Goal: Information Seeking & Learning: Learn about a topic

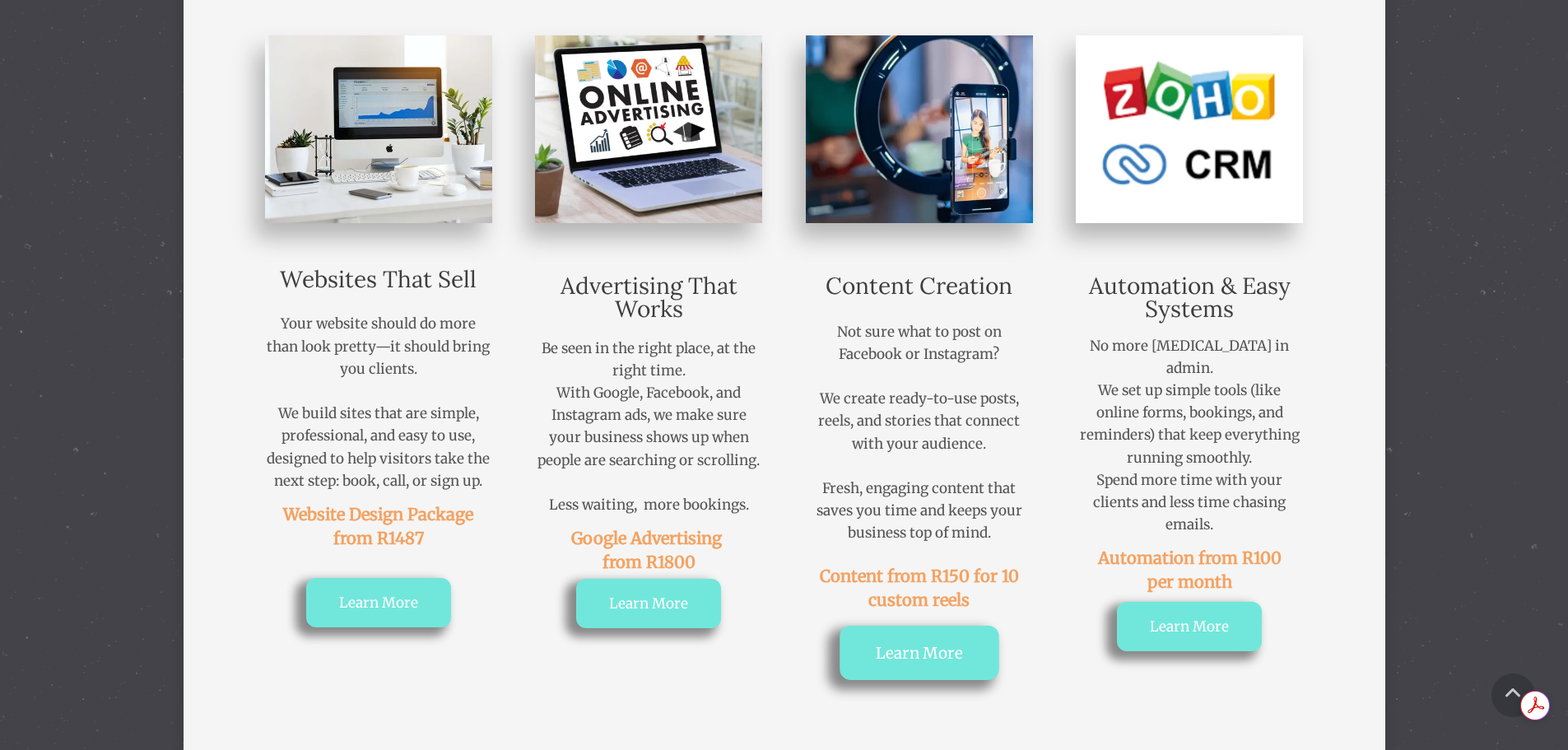
click at [911, 669] on link "Learn More" at bounding box center [919, 653] width 160 height 54
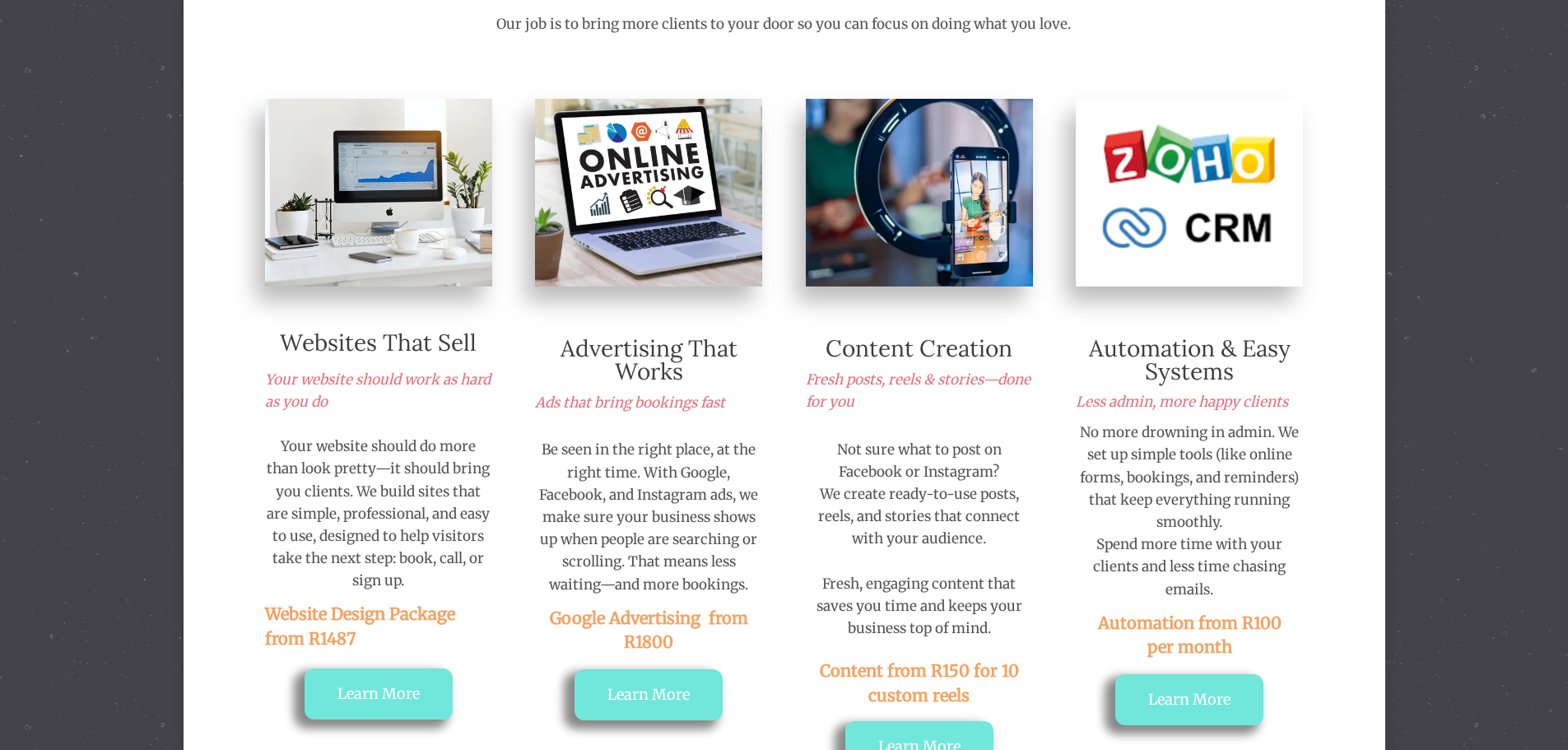
scroll to position [330, 0]
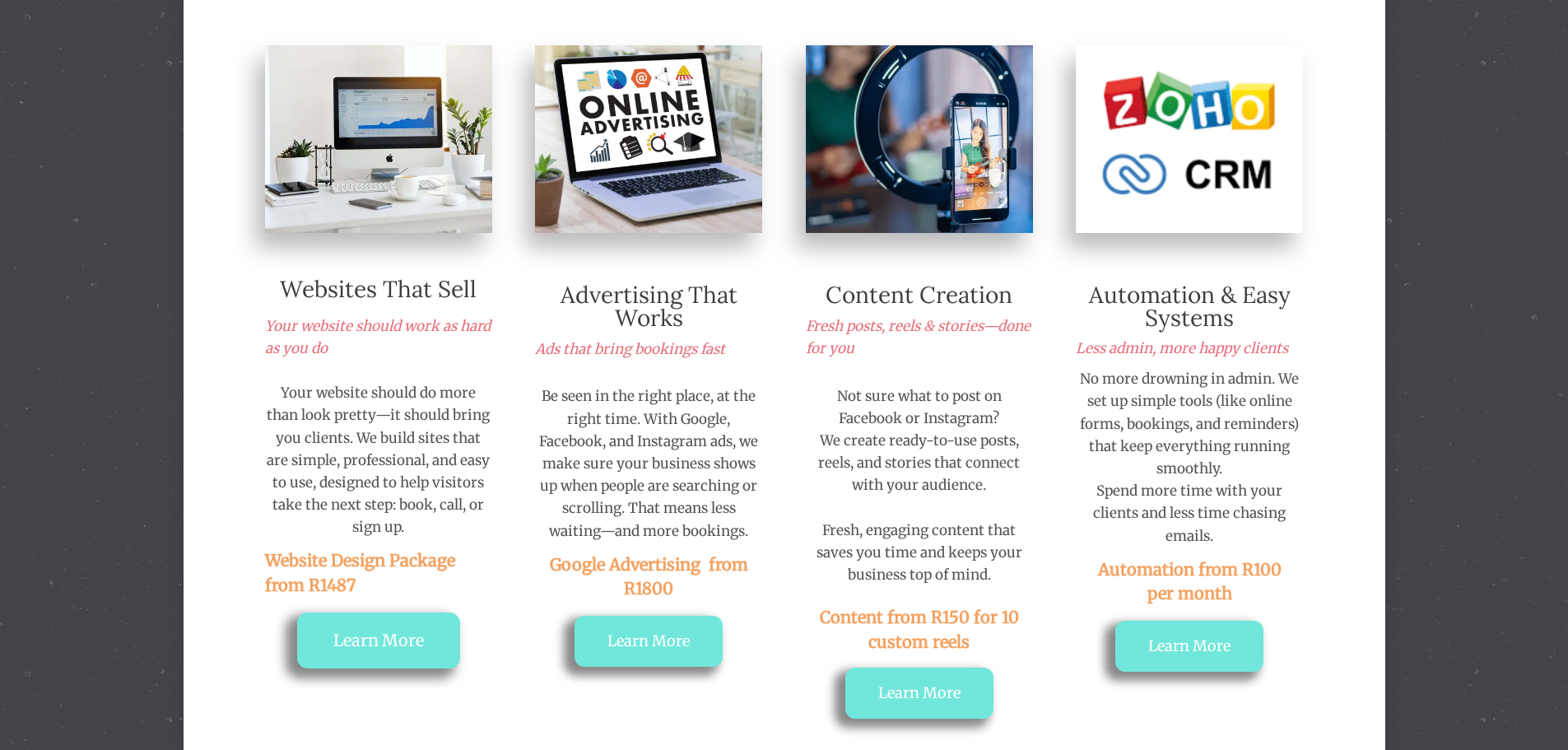
click at [374, 628] on link "Learn More" at bounding box center [378, 641] width 163 height 56
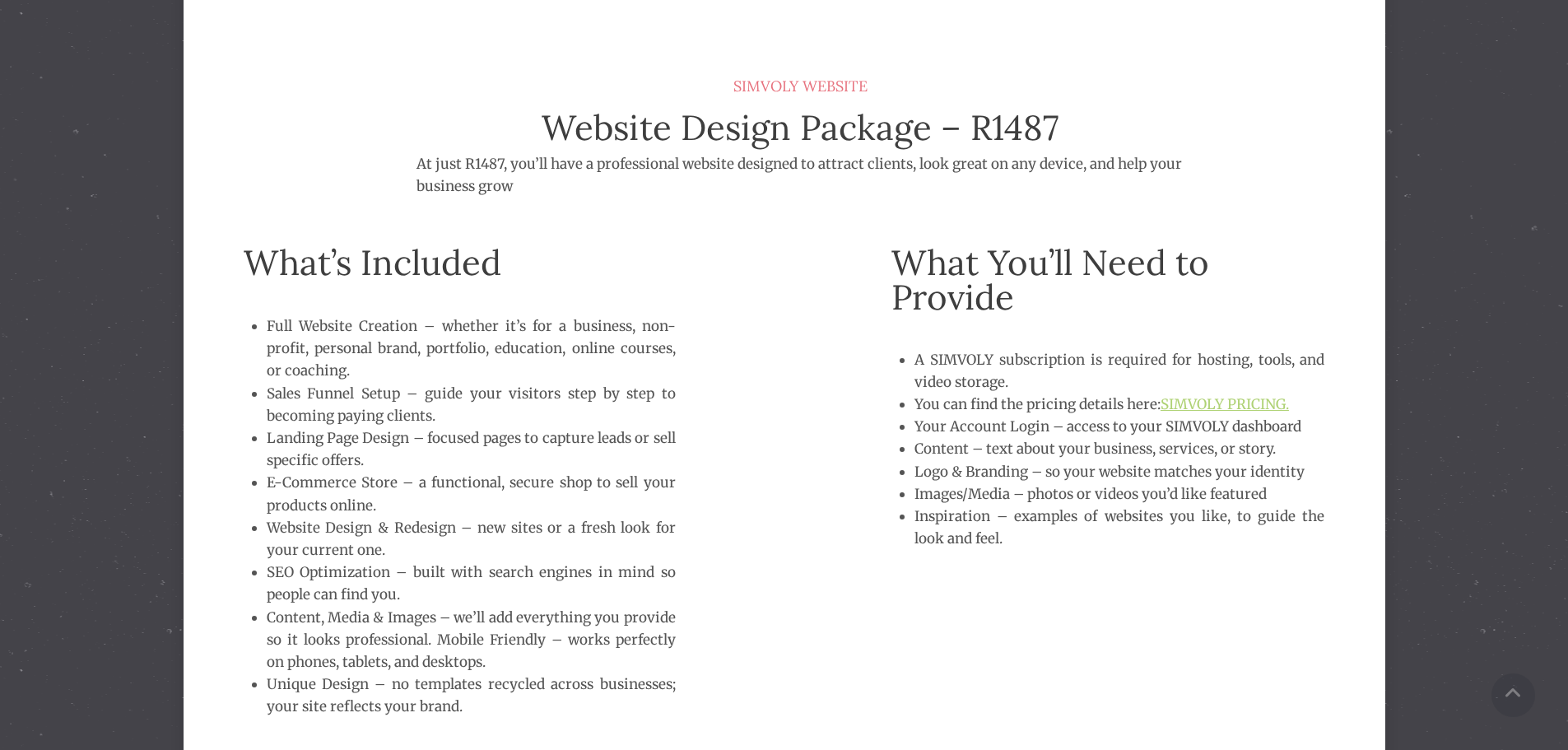
scroll to position [1097, 0]
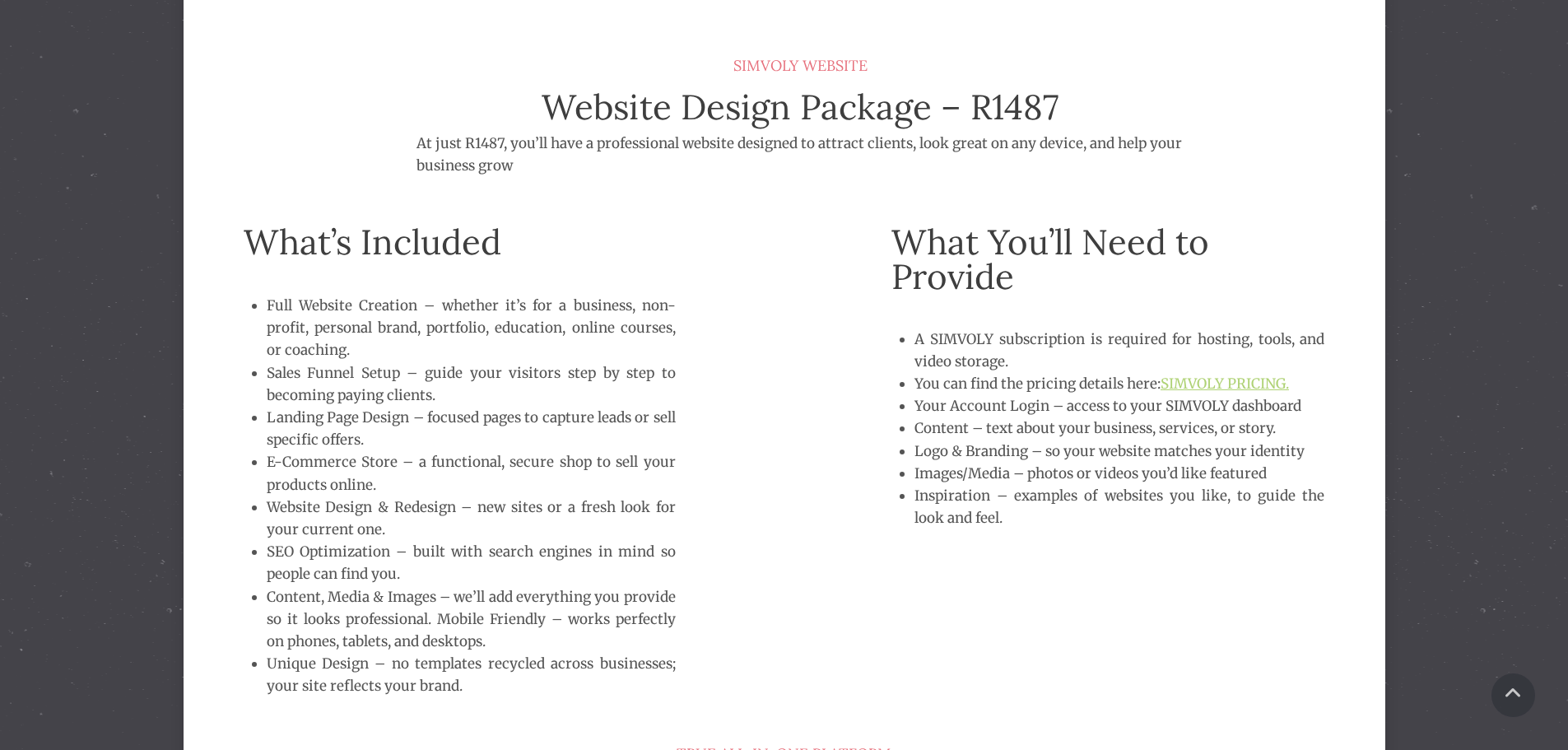
click at [1188, 379] on link "SIMVOLY PRICING." at bounding box center [1225, 383] width 129 height 18
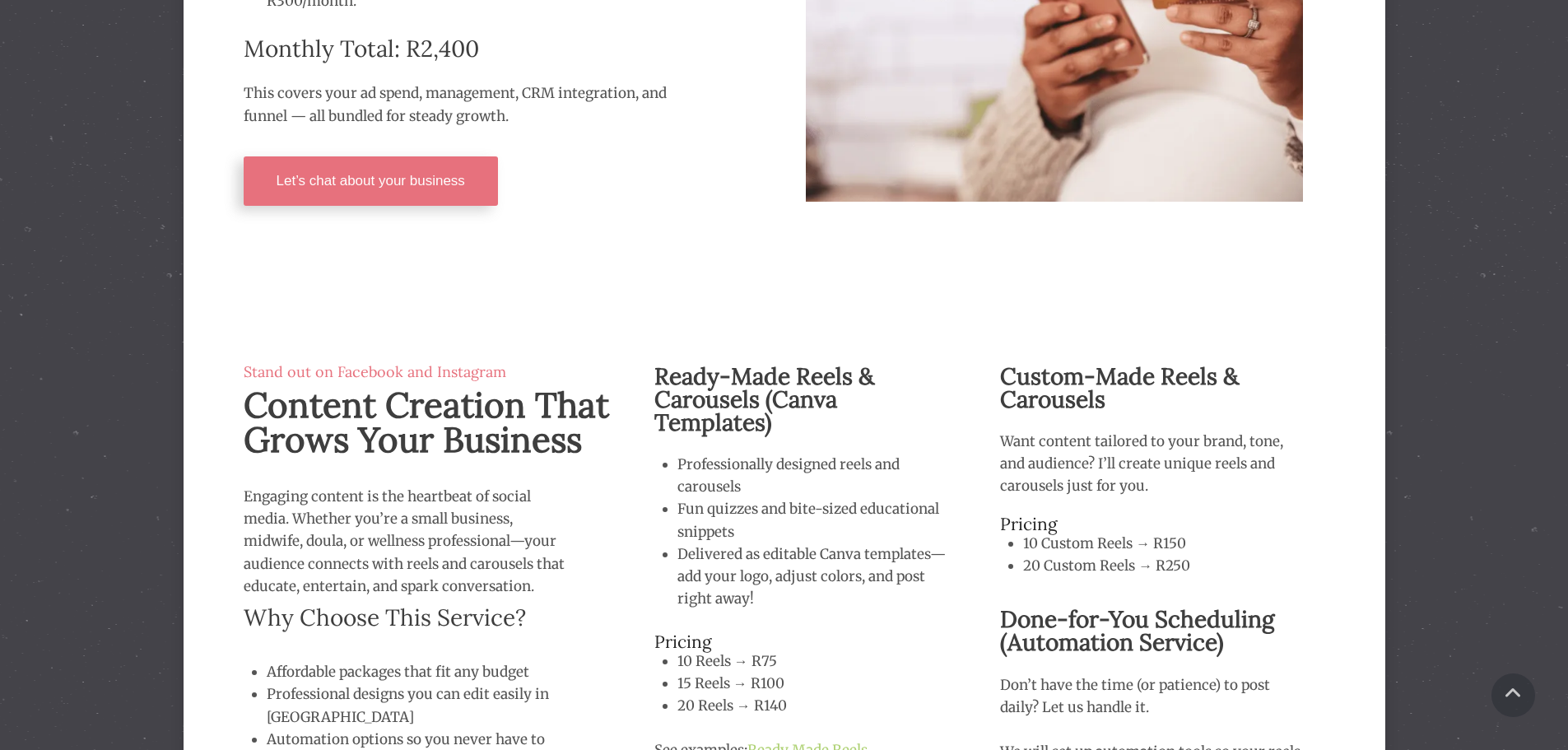
scroll to position [3386, 0]
